Goal: Information Seeking & Learning: Learn about a topic

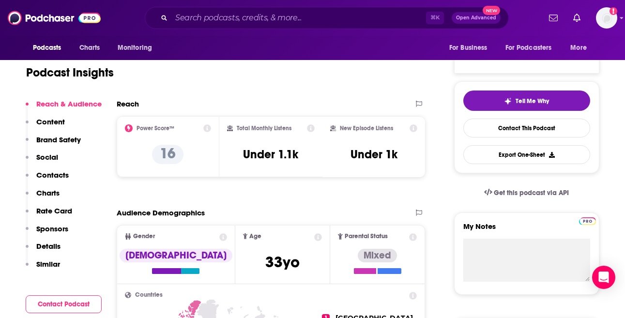
scroll to position [206, 0]
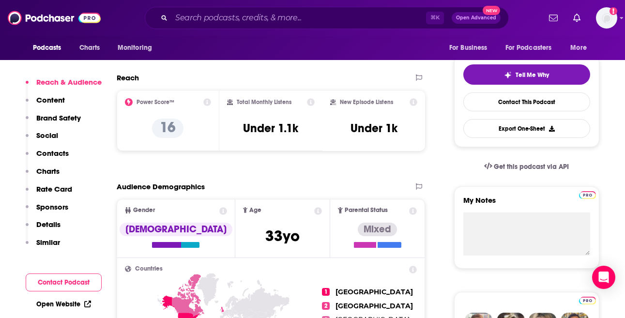
click at [308, 101] on icon at bounding box center [311, 102] width 8 height 8
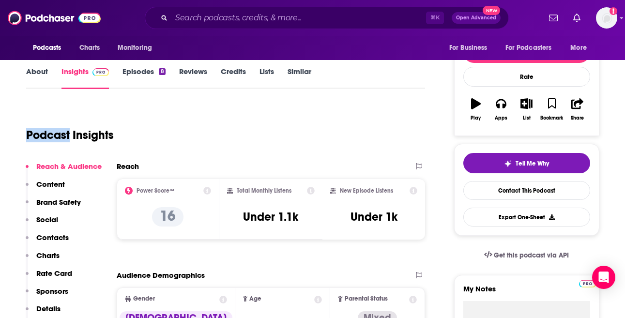
click at [308, 114] on div "Podcast Insights" at bounding box center [222, 129] width 392 height 49
click at [312, 187] on icon at bounding box center [311, 191] width 8 height 8
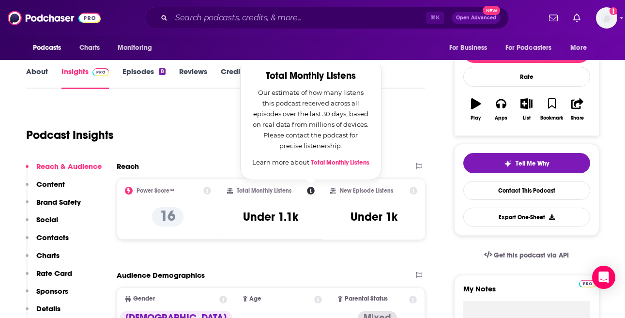
click at [311, 190] on icon at bounding box center [311, 191] width 8 height 8
click at [367, 207] on div "New Episode Listens Under 1k" at bounding box center [374, 209] width 88 height 45
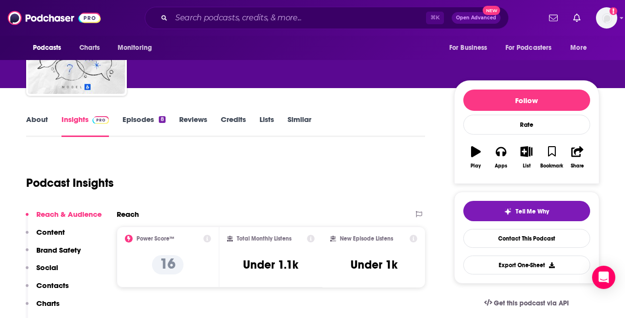
scroll to position [63, 0]
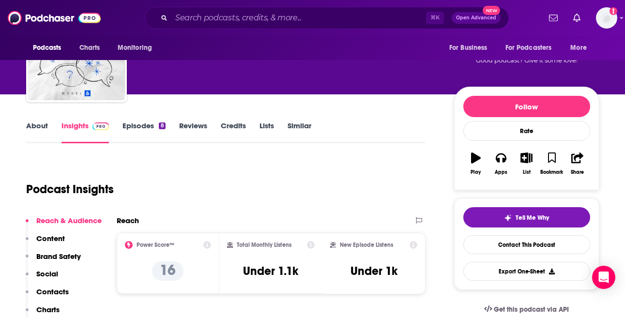
click at [146, 122] on link "Episodes 8" at bounding box center [143, 132] width 43 height 22
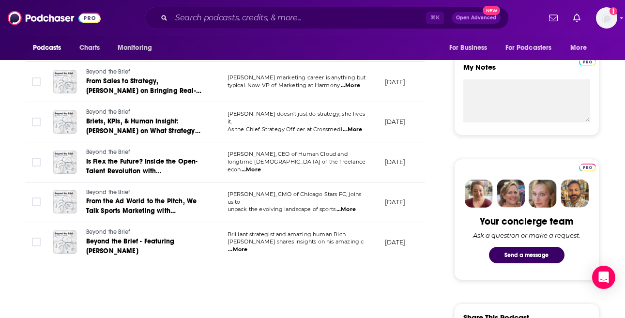
scroll to position [339, 0]
click at [247, 246] on span "...More" at bounding box center [237, 250] width 19 height 8
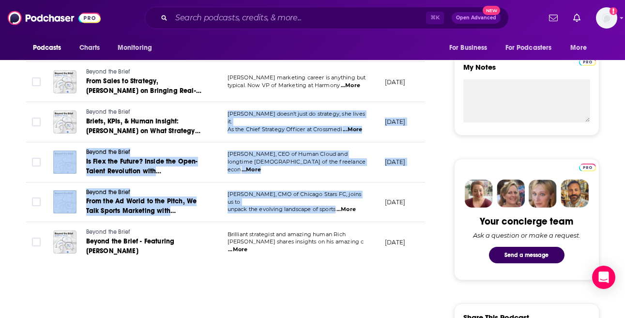
drag, startPoint x: 307, startPoint y: 112, endPoint x: 338, endPoint y: 203, distance: 96.1
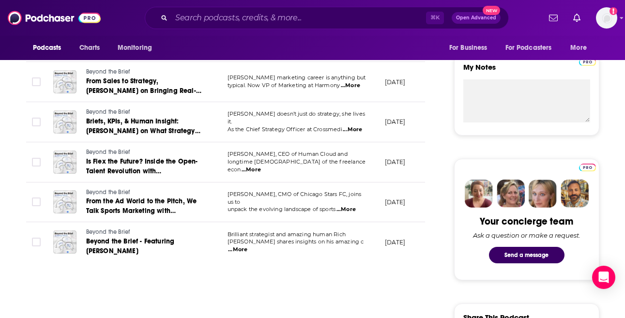
click at [270, 190] on td "[PERSON_NAME]⁠, CMO of Chicago Stars FC, joins us to unpack the evolving landsc…" at bounding box center [298, 203] width 157 height 40
click at [293, 206] on span "unpack the evolving landscape of sports" at bounding box center [282, 209] width 108 height 7
click at [354, 126] on span "...More" at bounding box center [352, 130] width 19 height 8
click at [349, 83] on span "...More" at bounding box center [350, 86] width 19 height 8
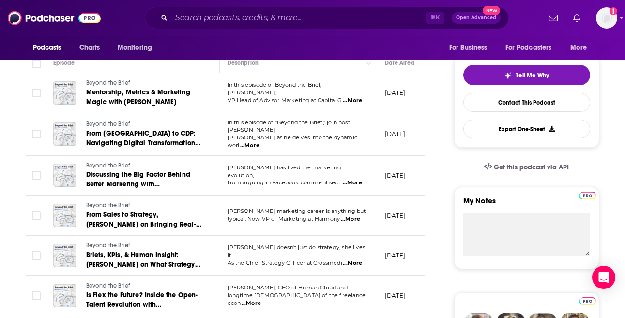
scroll to position [206, 0]
click at [352, 179] on span "...More" at bounding box center [352, 183] width 19 height 8
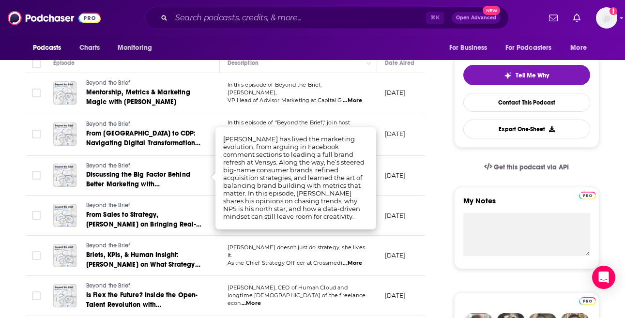
click at [381, 120] on td "[DATE]" at bounding box center [408, 134] width 63 height 43
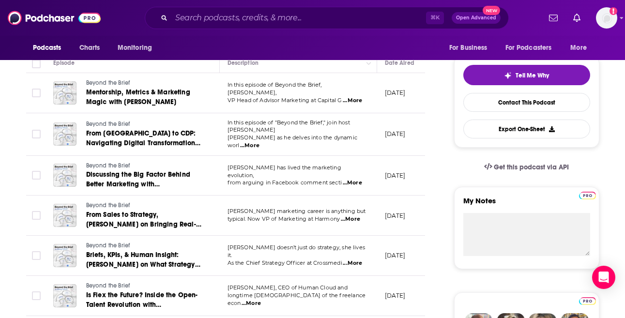
click at [259, 142] on span "...More" at bounding box center [249, 146] width 19 height 8
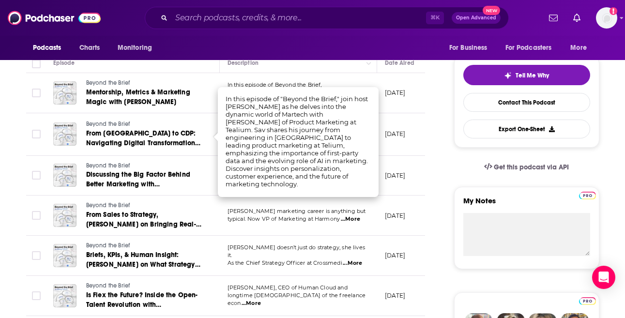
click at [418, 105] on td "[DATE]" at bounding box center [408, 93] width 63 height 40
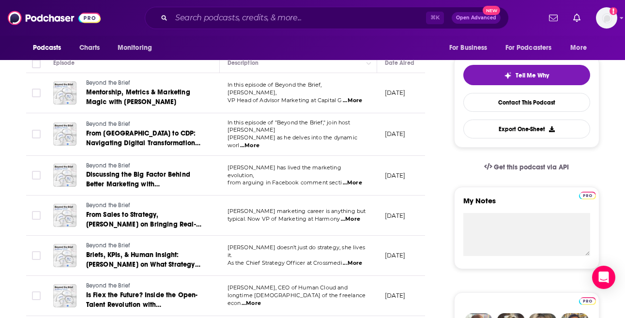
click at [361, 98] on span "...More" at bounding box center [352, 101] width 19 height 8
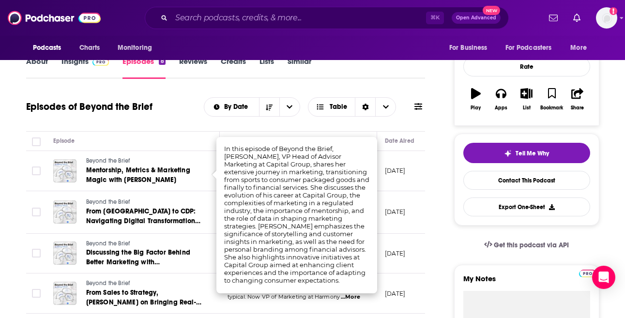
scroll to position [127, 0]
